Goal: Use online tool/utility: Utilize a website feature to perform a specific function

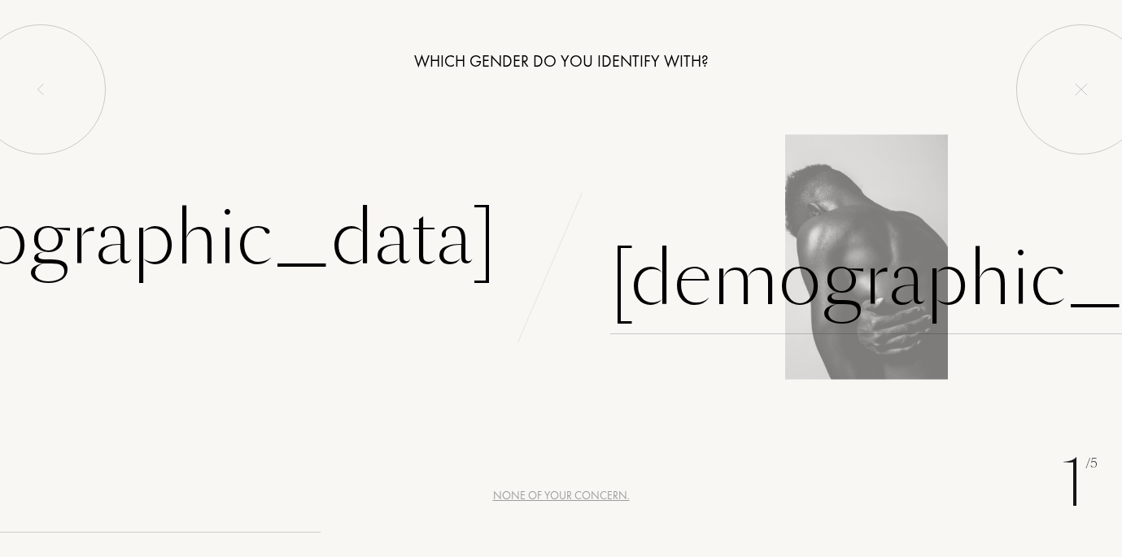
click at [643, 279] on div "Male" at bounding box center [949, 280] width 679 height 110
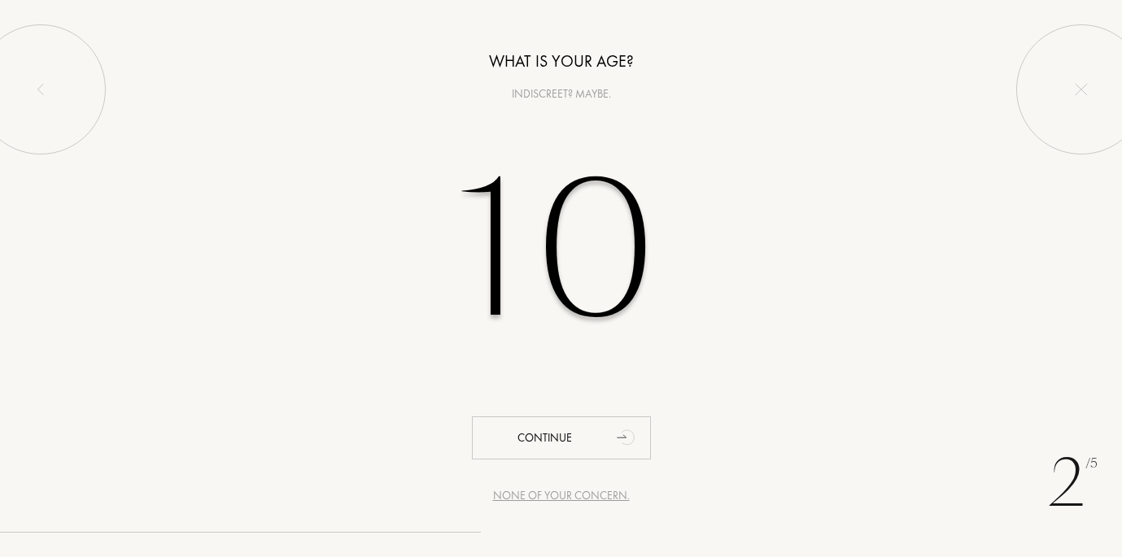
type input "1"
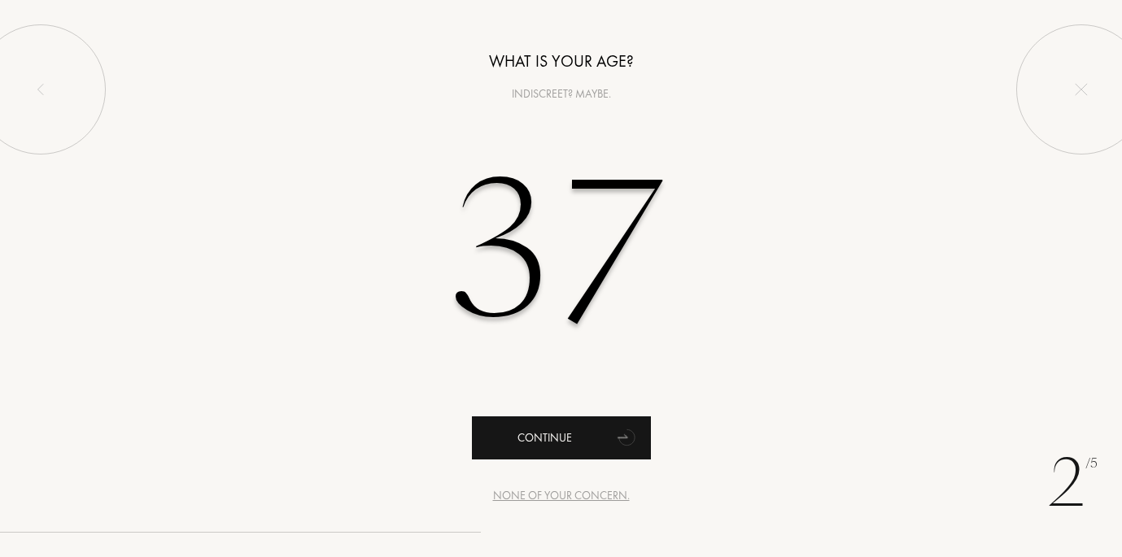
type input "37"
click at [565, 454] on div "Continue" at bounding box center [561, 437] width 179 height 43
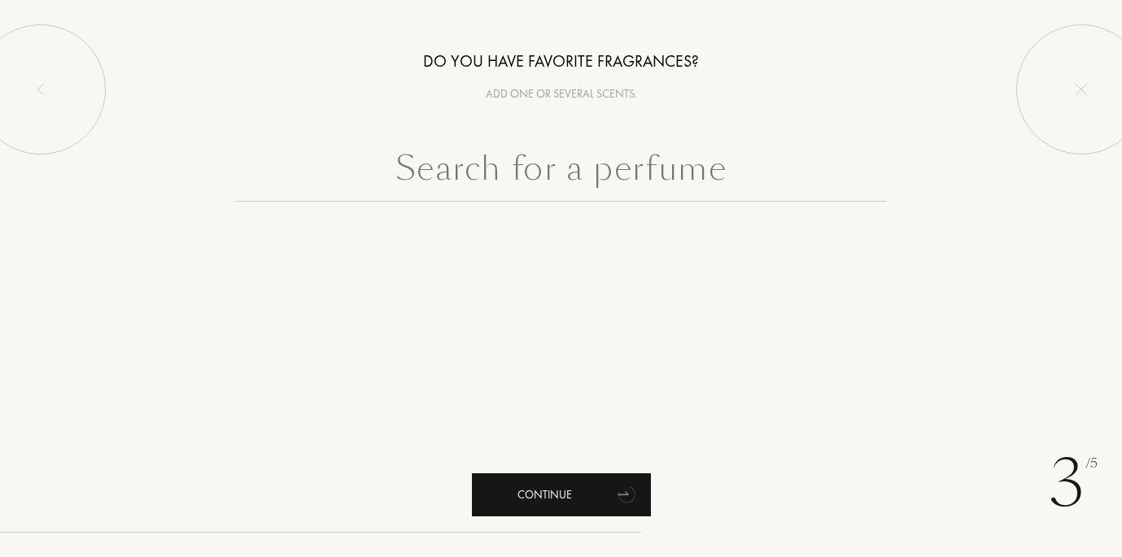
click at [549, 510] on div "Continue" at bounding box center [561, 494] width 179 height 43
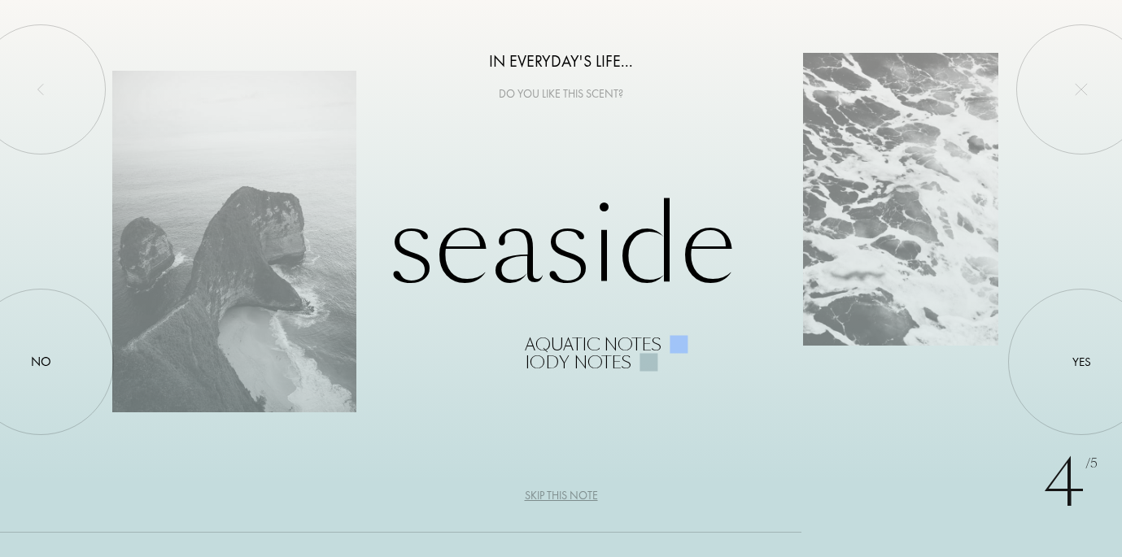
click at [677, 343] on div at bounding box center [678, 344] width 18 height 18
click at [894, 248] on div "Seaside Aquatic notes Iody notes" at bounding box center [560, 278] width 897 height 185
click at [683, 349] on div at bounding box center [678, 344] width 18 height 18
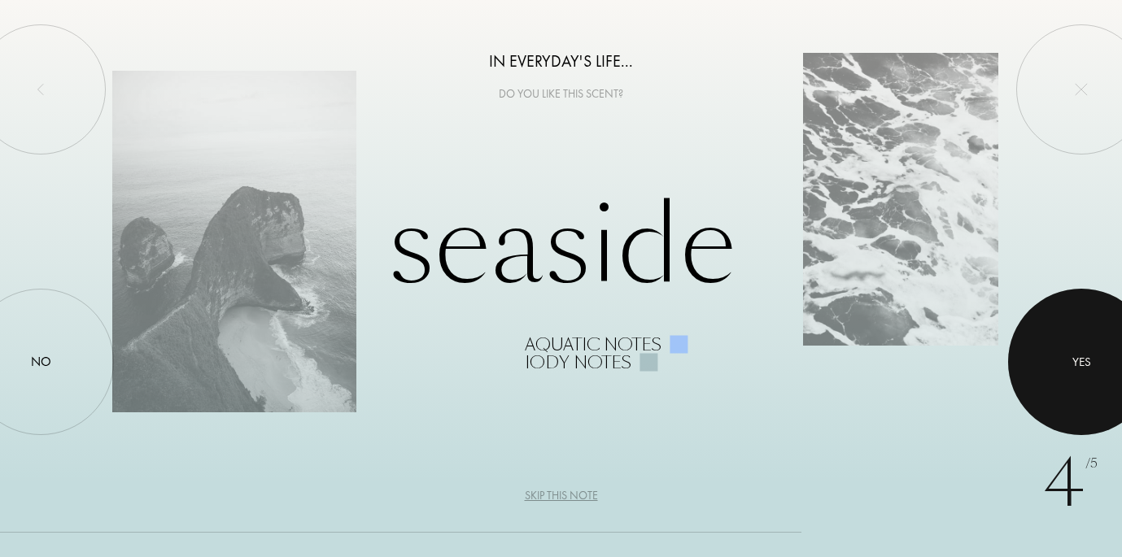
click at [1104, 354] on div at bounding box center [1081, 362] width 146 height 146
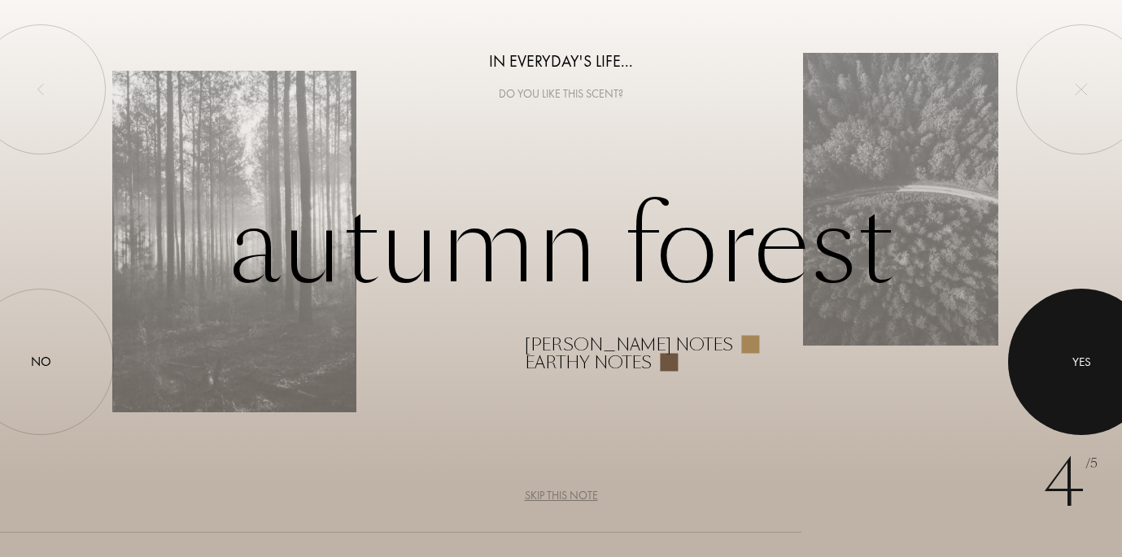
click at [1072, 355] on div "Yes" at bounding box center [1081, 362] width 19 height 19
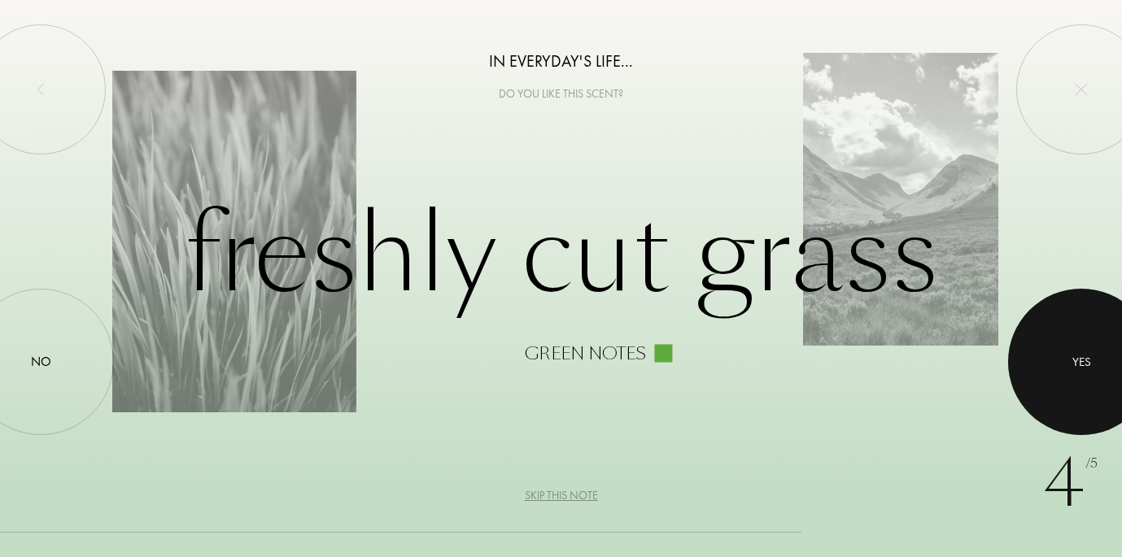
click at [1070, 356] on div at bounding box center [1081, 362] width 146 height 146
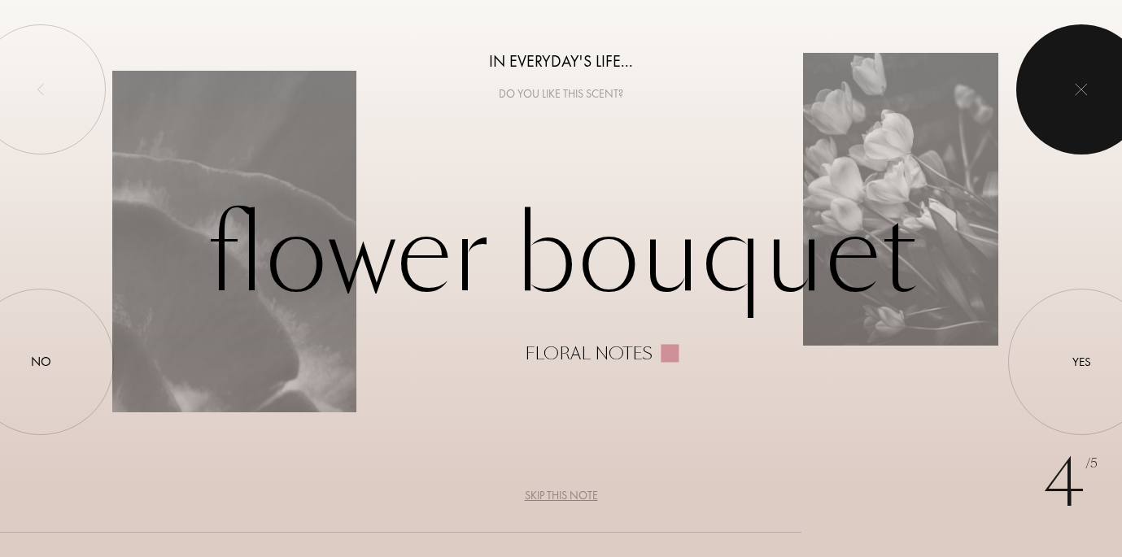
click at [1080, 107] on div at bounding box center [1081, 89] width 130 height 130
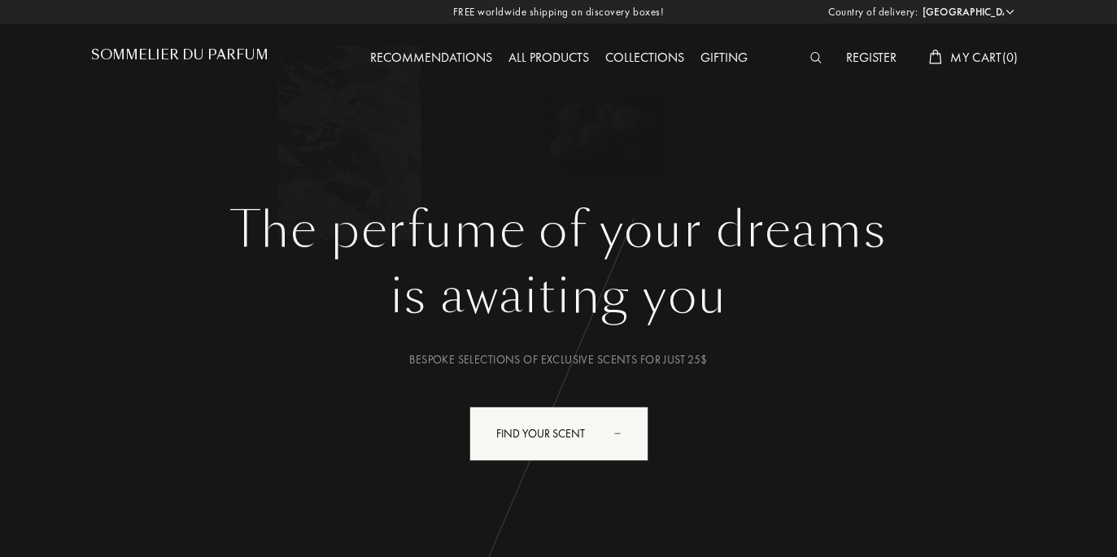
select select "US"
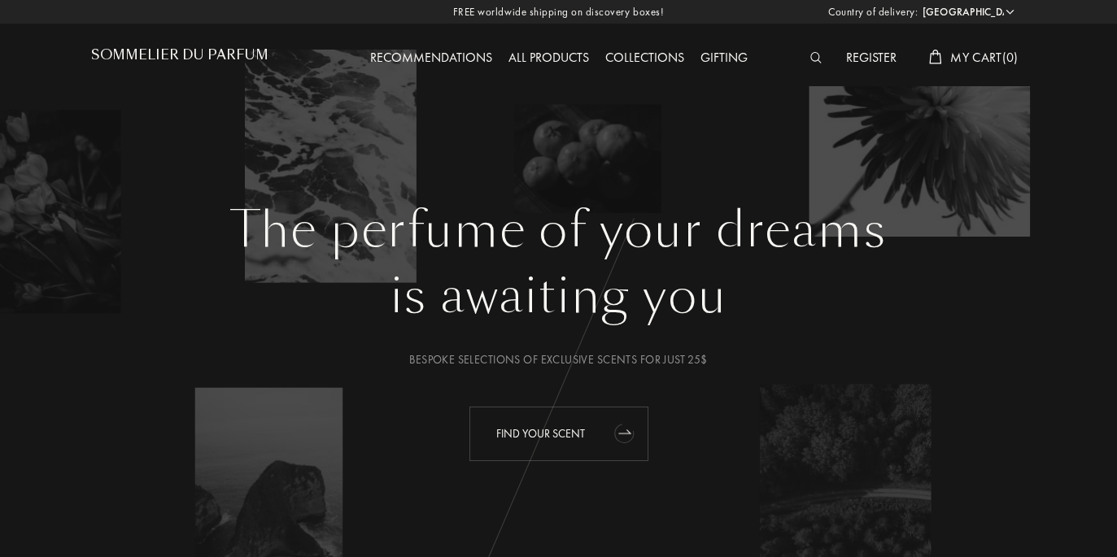
click at [604, 438] on div "Find your scent" at bounding box center [558, 434] width 179 height 55
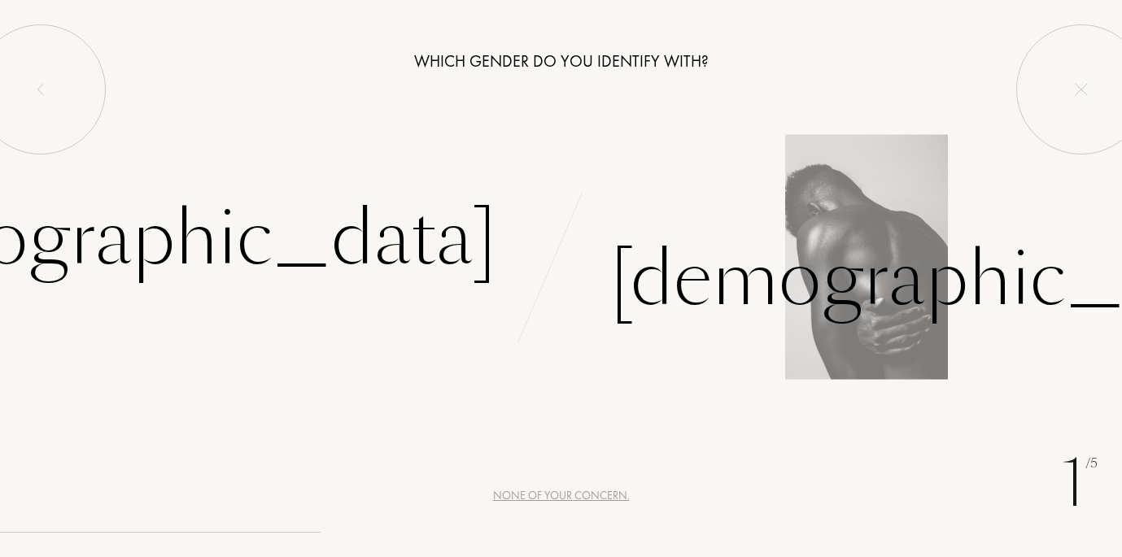
click at [810, 293] on div "Male" at bounding box center [841, 259] width 561 height 150
click at [700, 301] on div "Male" at bounding box center [949, 280] width 679 height 110
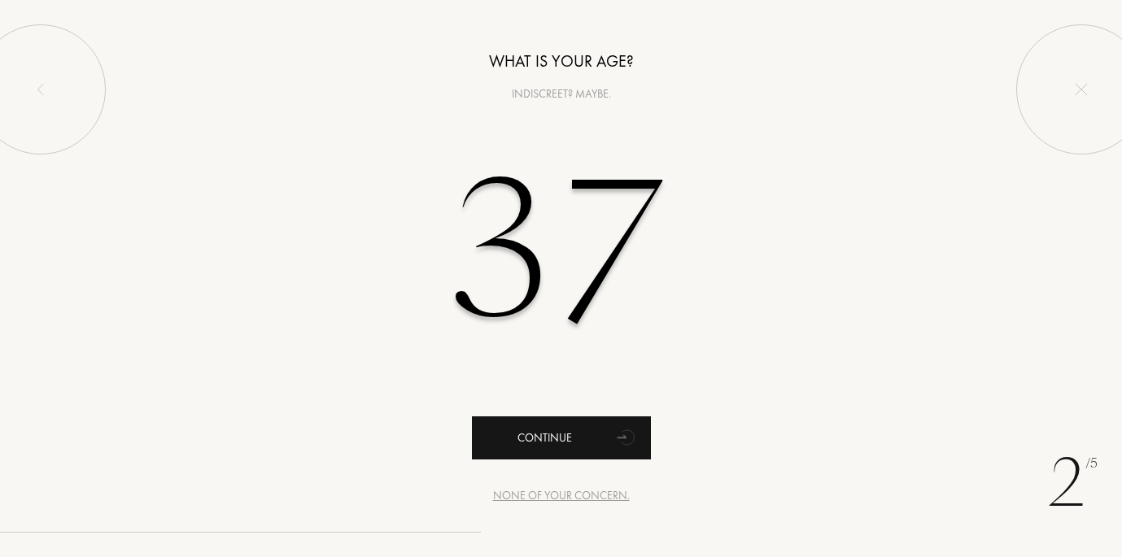
type input "37"
click at [578, 439] on div "Continue" at bounding box center [561, 437] width 179 height 43
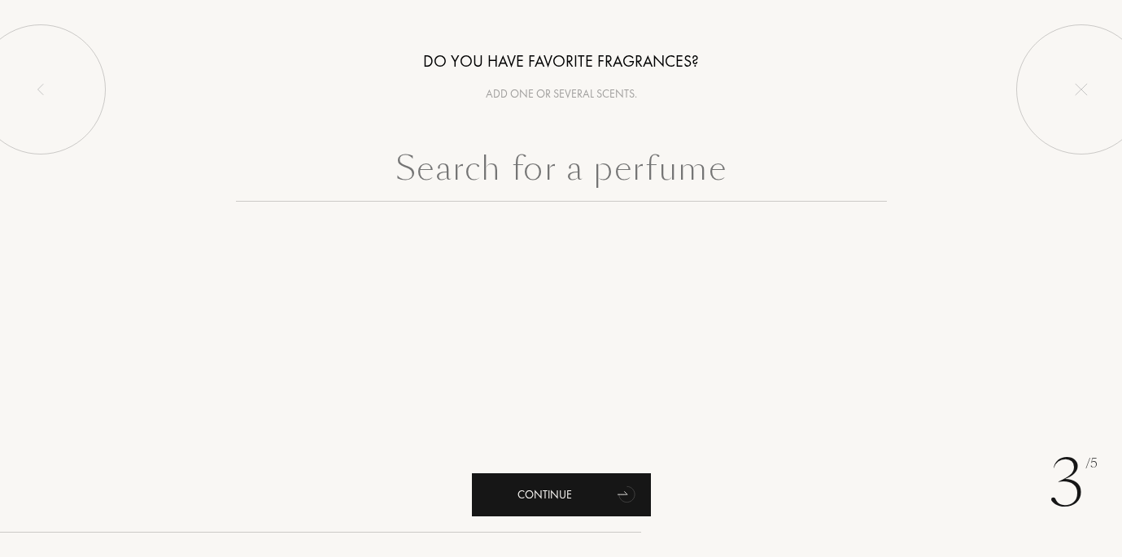
click at [567, 509] on div "Continue" at bounding box center [561, 494] width 179 height 43
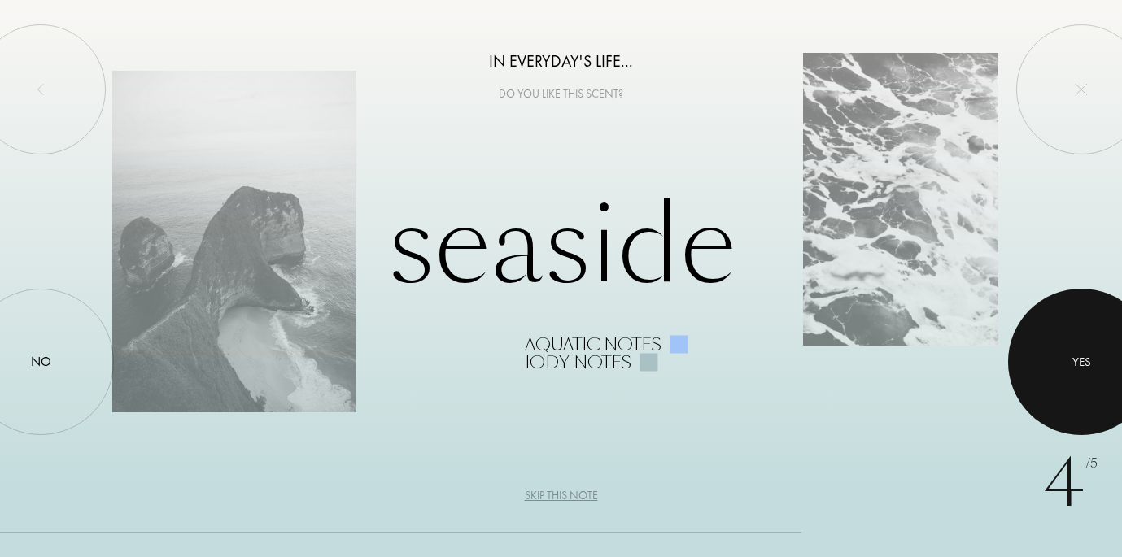
click at [1037, 350] on div at bounding box center [1081, 362] width 146 height 146
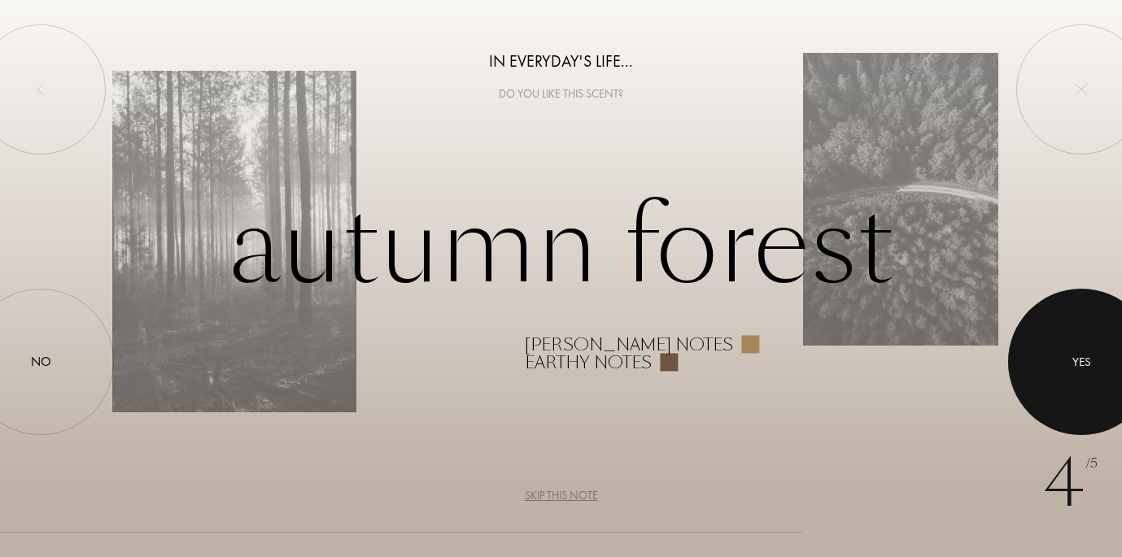
click at [1075, 310] on div at bounding box center [1081, 362] width 146 height 146
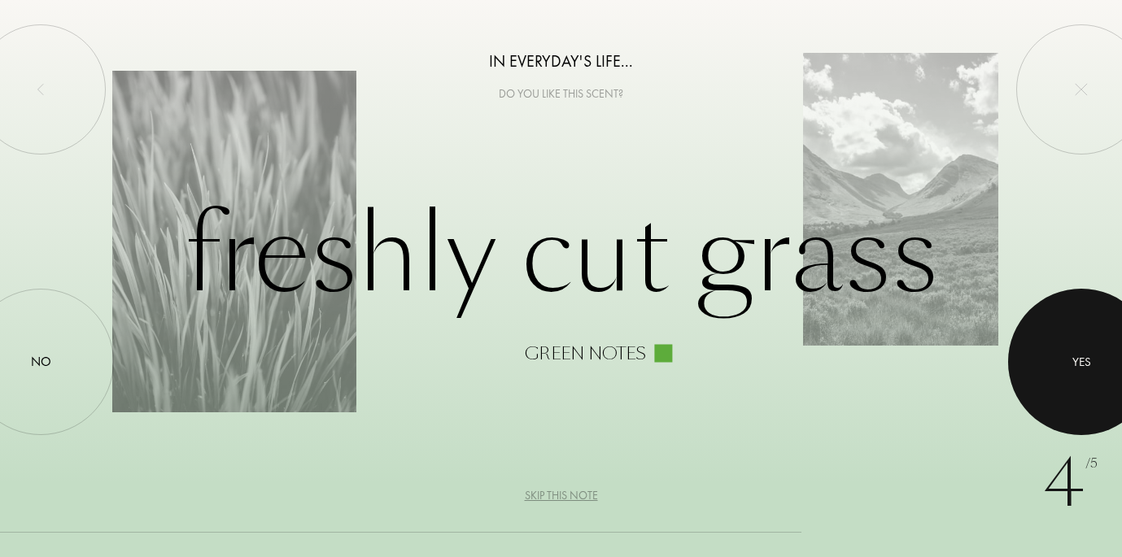
click at [1074, 345] on div at bounding box center [1081, 362] width 146 height 146
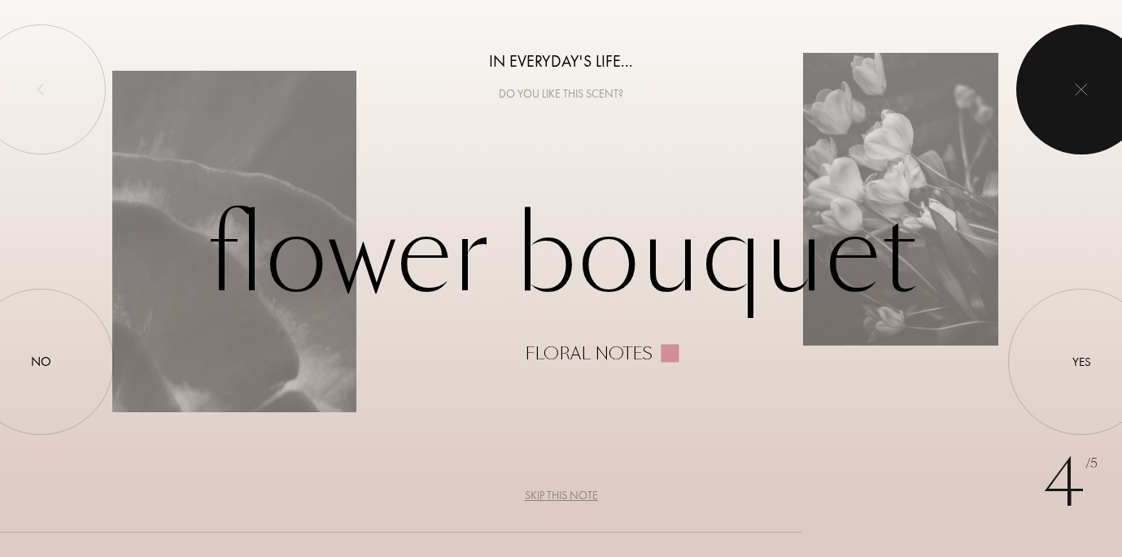
click at [1065, 108] on div at bounding box center [1081, 89] width 130 height 130
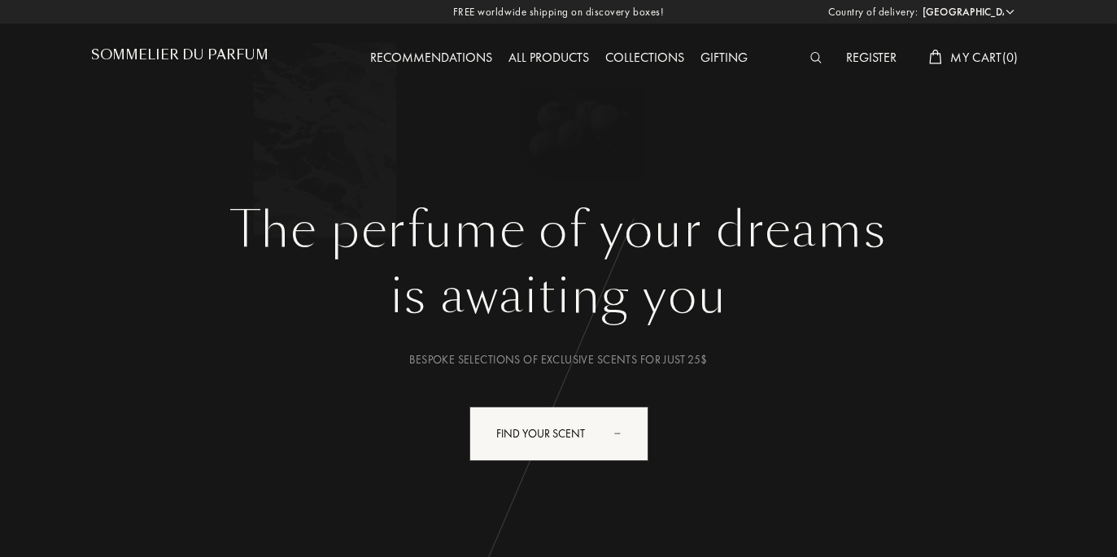
select select "US"
